Goal: Find specific page/section: Find specific page/section

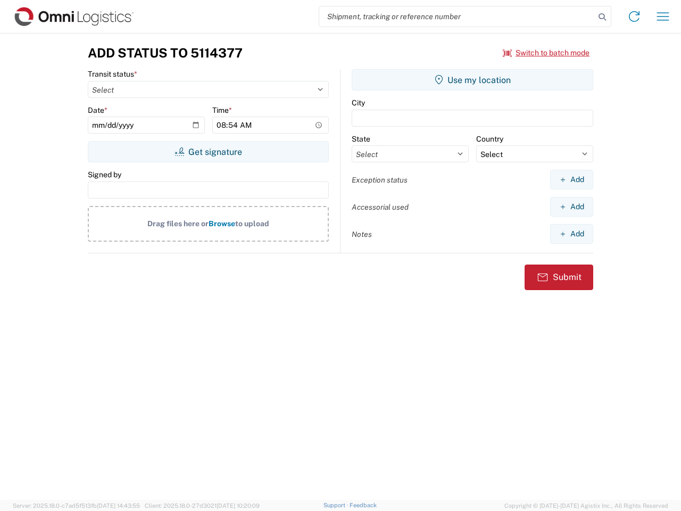
click at [457, 17] on input "search" at bounding box center [457, 16] width 276 height 20
click at [603, 17] on icon at bounding box center [602, 17] width 15 height 15
click at [635, 17] on icon at bounding box center [634, 16] width 17 height 17
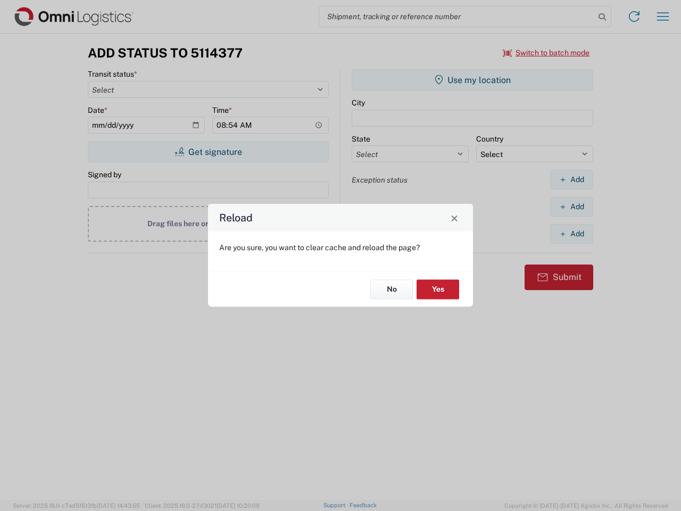
click at [663, 17] on div "Reload Are you sure, you want to clear cache and reload the page? No Yes" at bounding box center [340, 255] width 681 height 511
click at [547, 53] on div "Reload Are you sure, you want to clear cache and reload the page? No Yes" at bounding box center [340, 255] width 681 height 511
click at [208, 152] on div "Reload Are you sure, you want to clear cache and reload the page? No Yes" at bounding box center [340, 255] width 681 height 511
click at [473, 80] on div "Reload Are you sure, you want to clear cache and reload the page? No Yes" at bounding box center [340, 255] width 681 height 511
click at [572, 179] on div "Reload Are you sure, you want to clear cache and reload the page? No Yes" at bounding box center [340, 255] width 681 height 511
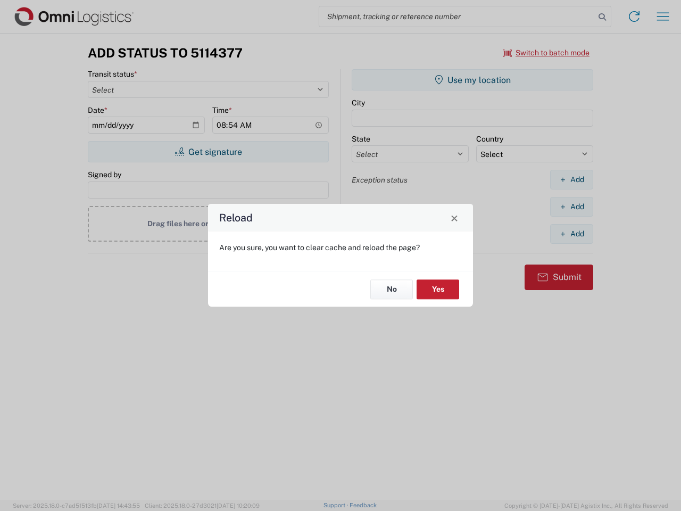
click at [572, 207] on div "Reload Are you sure, you want to clear cache and reload the page? No Yes" at bounding box center [340, 255] width 681 height 511
click at [572, 234] on div "Reload Are you sure, you want to clear cache and reload the page? No Yes" at bounding box center [340, 255] width 681 height 511
